Goal: Find contact information: Find contact information

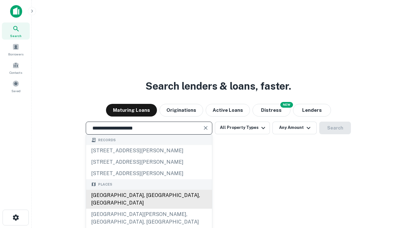
click at [149, 209] on div "Santa Monica, CA, USA" at bounding box center [149, 199] width 126 height 19
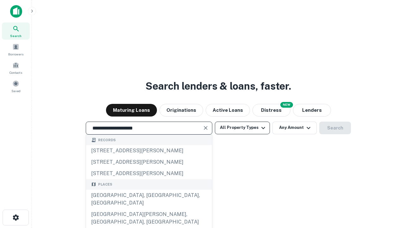
type input "**********"
click at [242, 128] on button "All Property Types" at bounding box center [242, 128] width 55 height 13
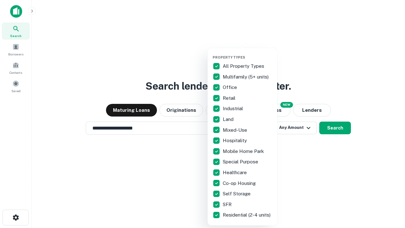
click at [247, 53] on button "button" at bounding box center [248, 53] width 70 height 0
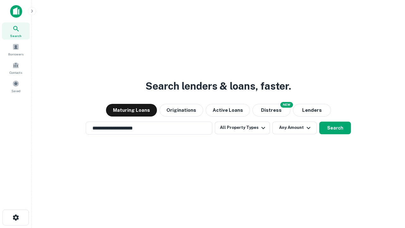
scroll to position [4, 76]
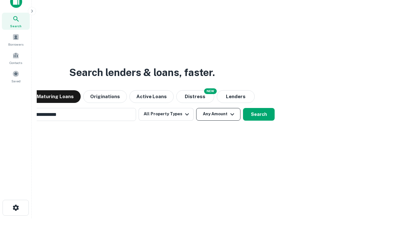
click at [196, 108] on button "Any Amount" at bounding box center [218, 114] width 44 height 13
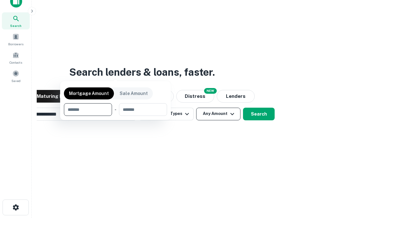
scroll to position [46, 179]
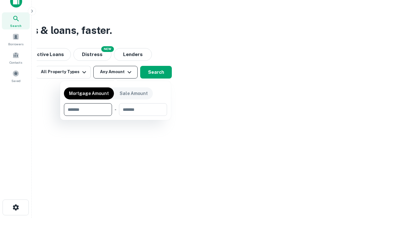
type input "*******"
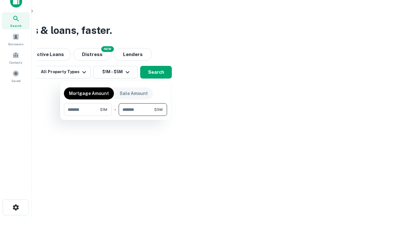
type input "*******"
click at [116, 116] on button "button" at bounding box center [115, 116] width 103 height 0
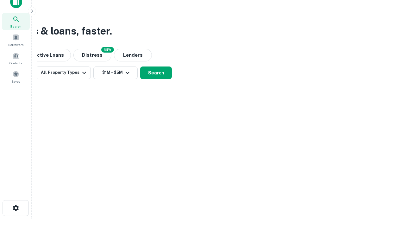
scroll to position [4, 117]
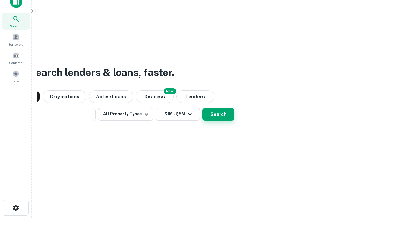
click at [203, 108] on button "Search" at bounding box center [219, 114] width 32 height 13
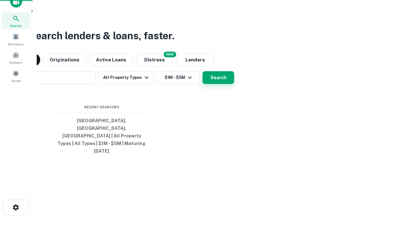
scroll to position [17, 179]
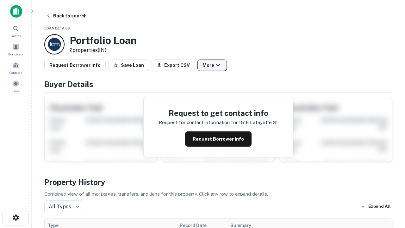
click at [212, 65] on button "More" at bounding box center [211, 64] width 29 height 11
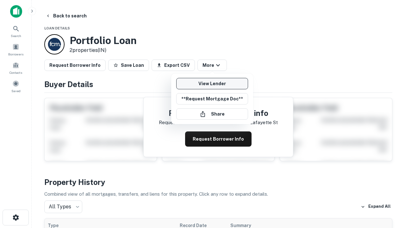
click at [212, 84] on link "View Lender" at bounding box center [212, 83] width 72 height 11
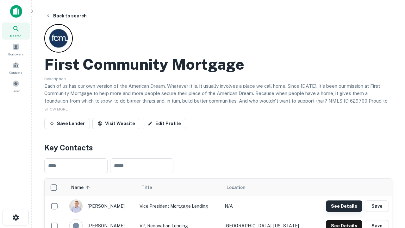
click at [344, 206] on button "See Details" at bounding box center [344, 205] width 36 height 11
click at [16, 217] on icon "button" at bounding box center [16, 218] width 8 height 8
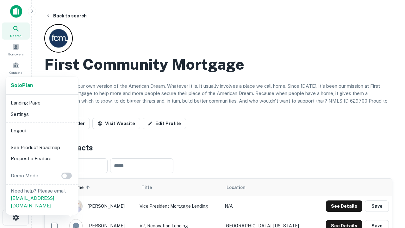
click at [42, 130] on li "Logout" at bounding box center [42, 130] width 68 height 11
